Goal: Check status: Check status

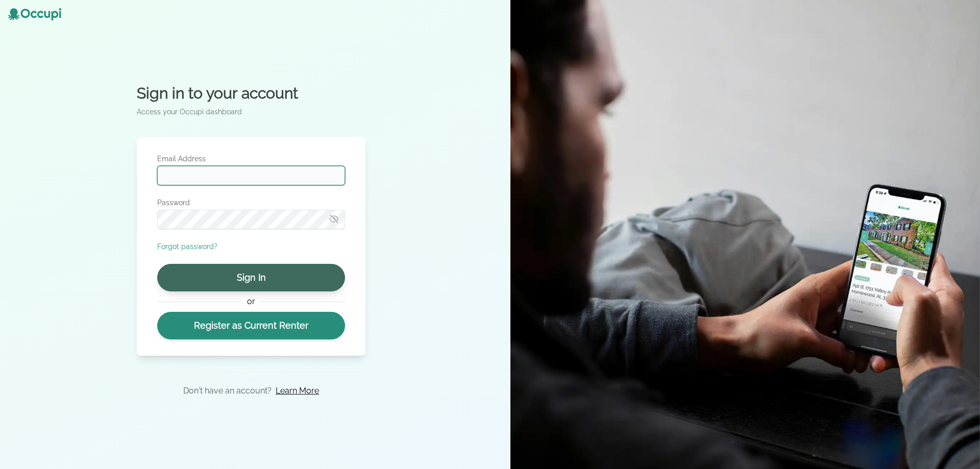
type input "**********"
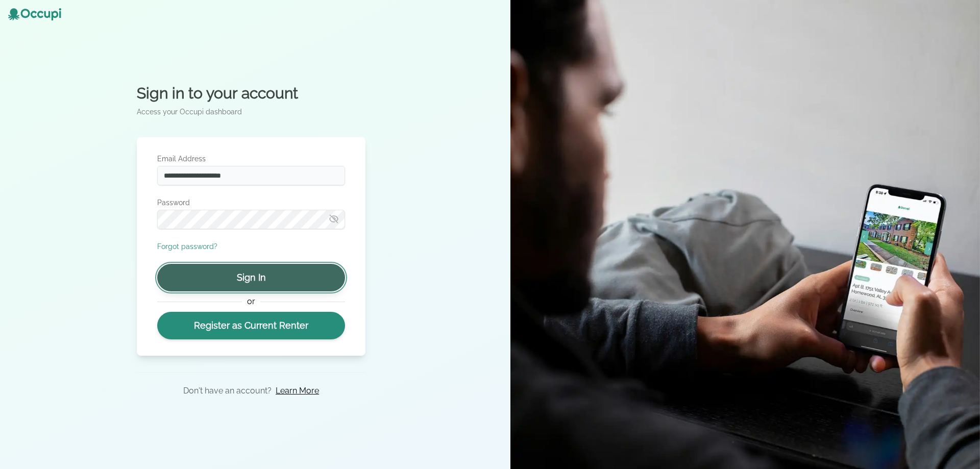
click at [268, 280] on button "Sign In" at bounding box center [251, 278] width 188 height 28
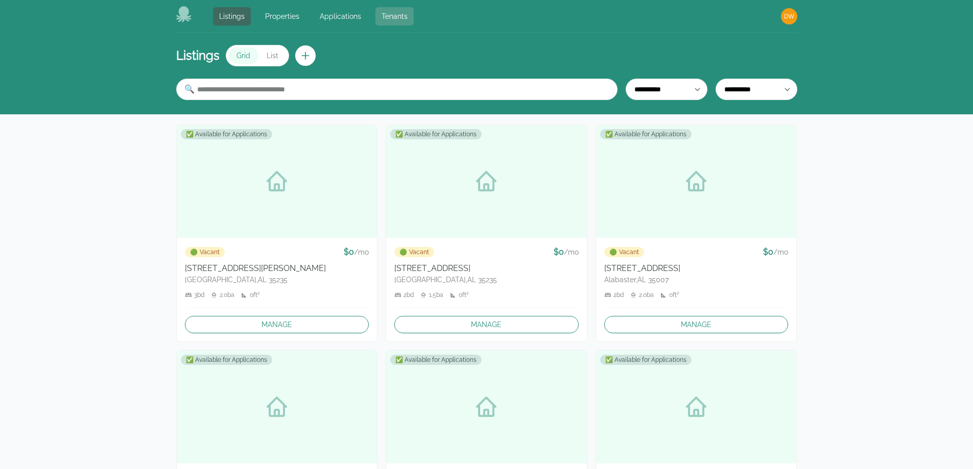
click at [398, 21] on link "Tenants" at bounding box center [394, 16] width 38 height 18
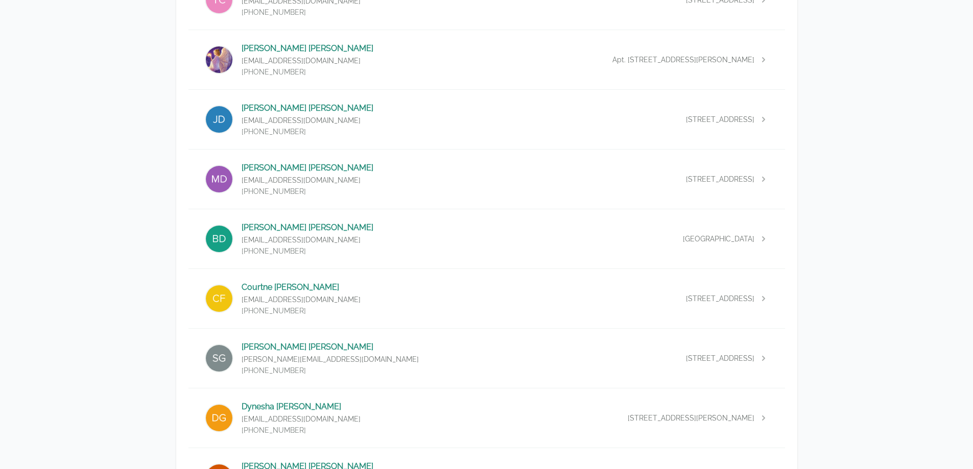
scroll to position [919, 0]
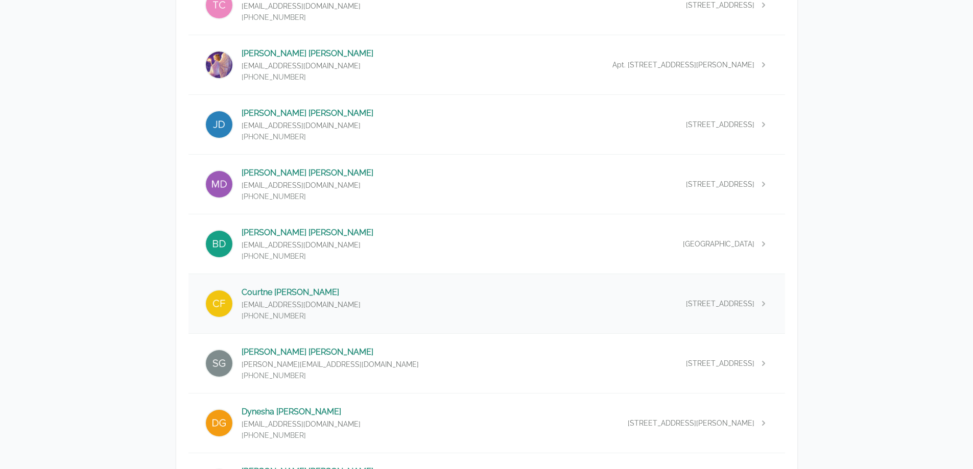
click at [265, 309] on p "[EMAIL_ADDRESS][DOMAIN_NAME]" at bounding box center [301, 305] width 119 height 10
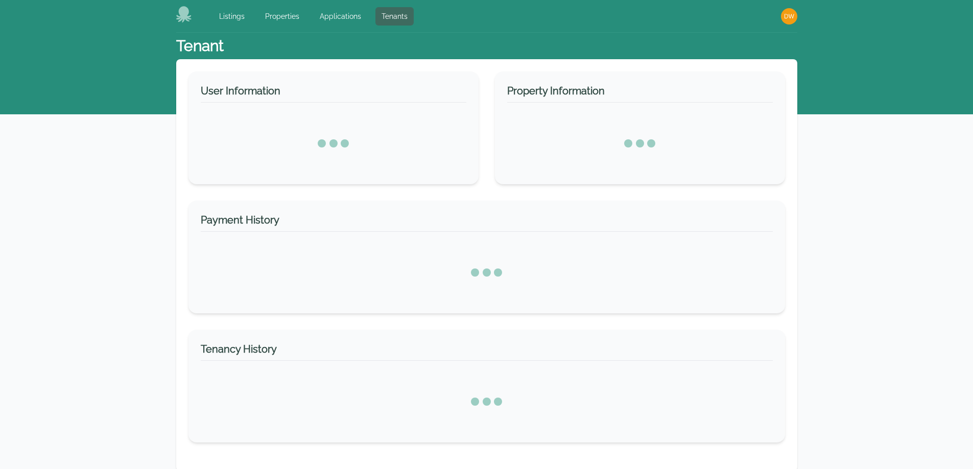
select select "*"
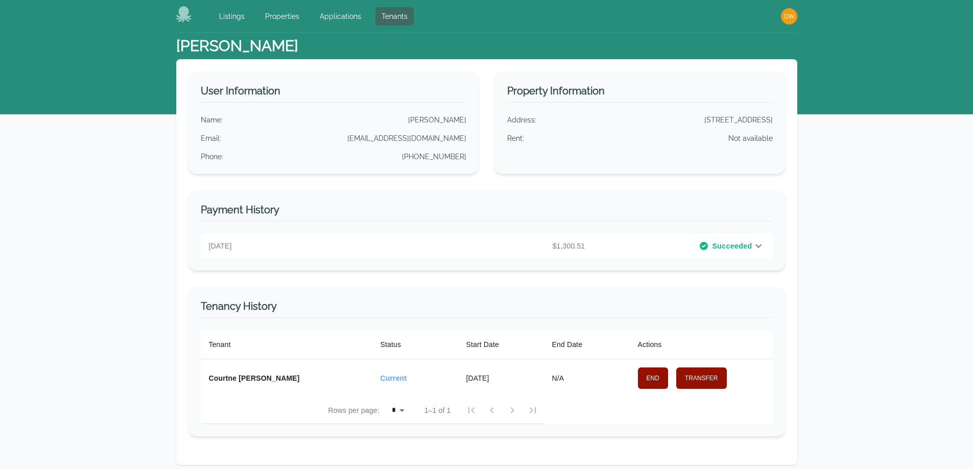
click at [739, 240] on div "[DATE] $1,300.51 Succeeded" at bounding box center [487, 246] width 572 height 25
